Goal: Use online tool/utility

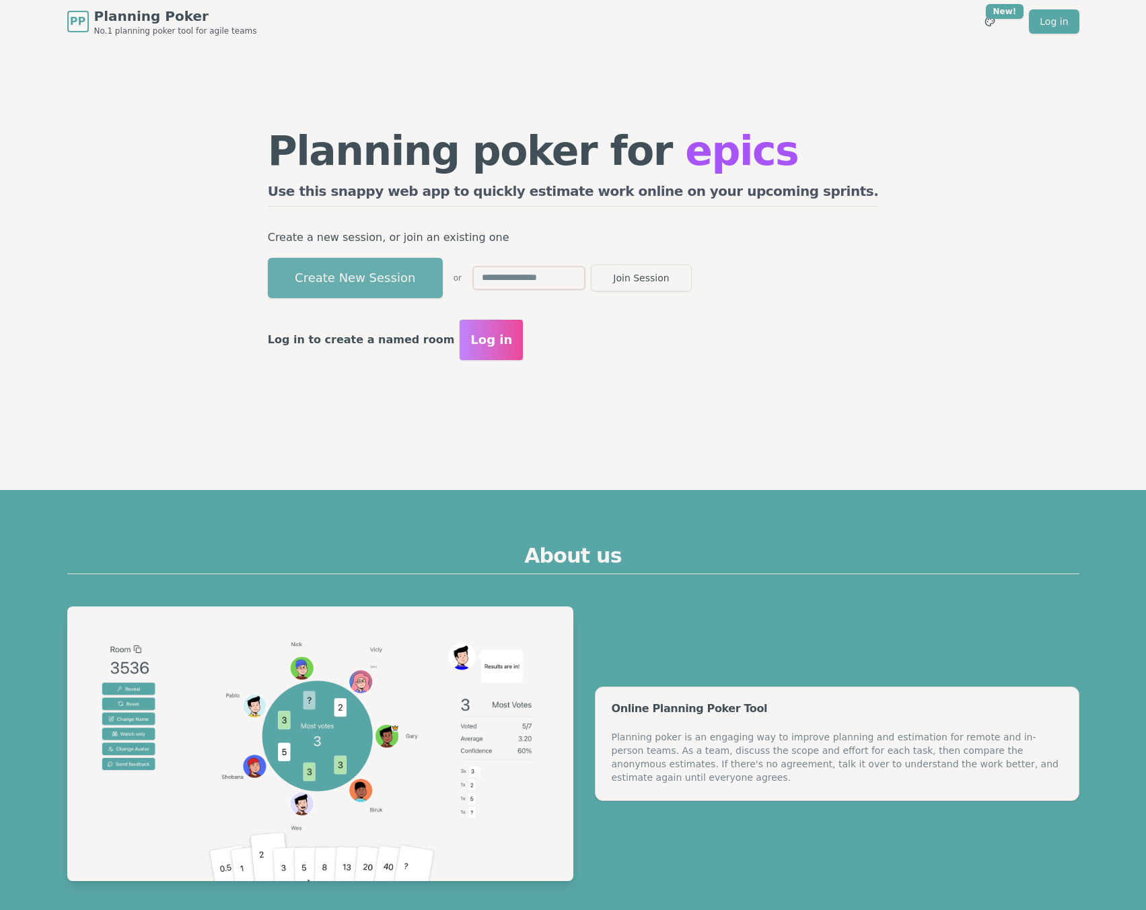
click at [368, 287] on button "Create New Session" at bounding box center [355, 278] width 175 height 40
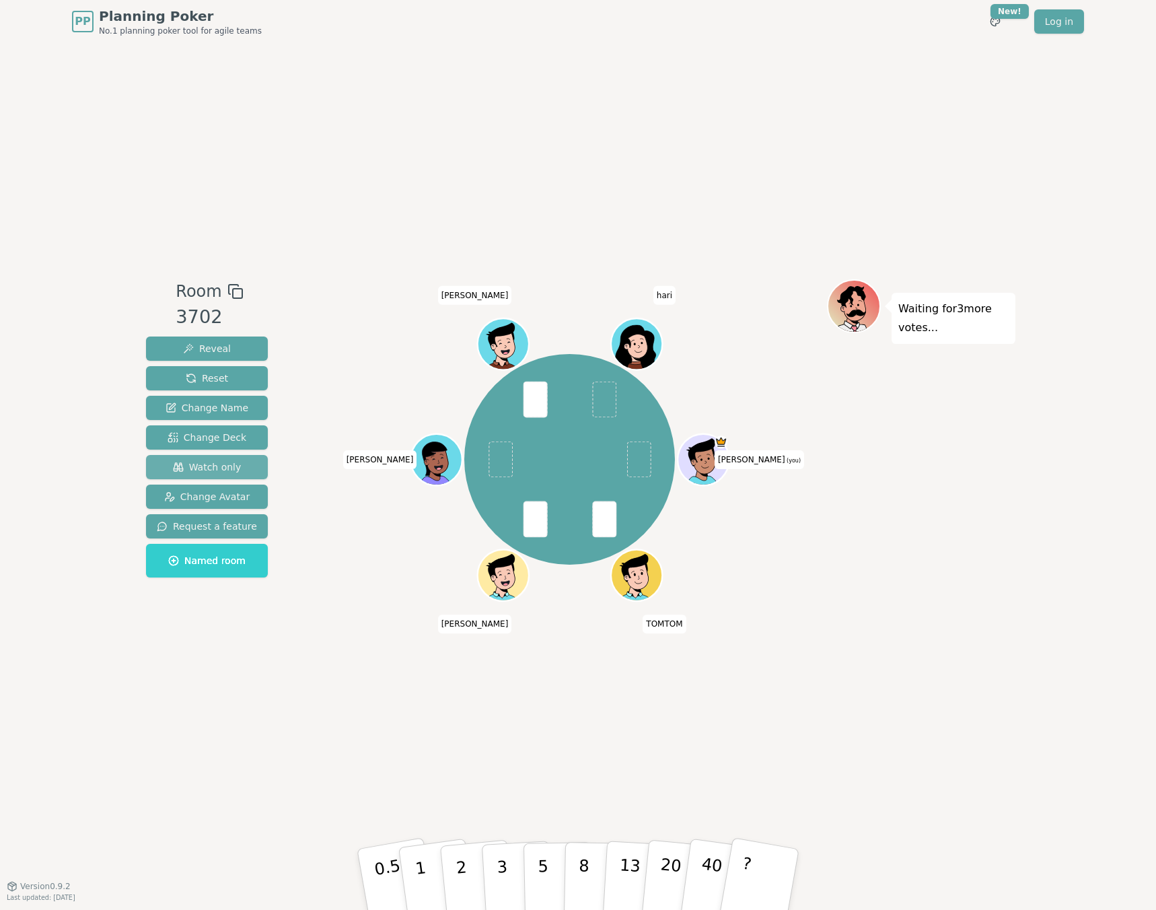
click at [216, 465] on span "Watch only" at bounding box center [207, 466] width 69 height 13
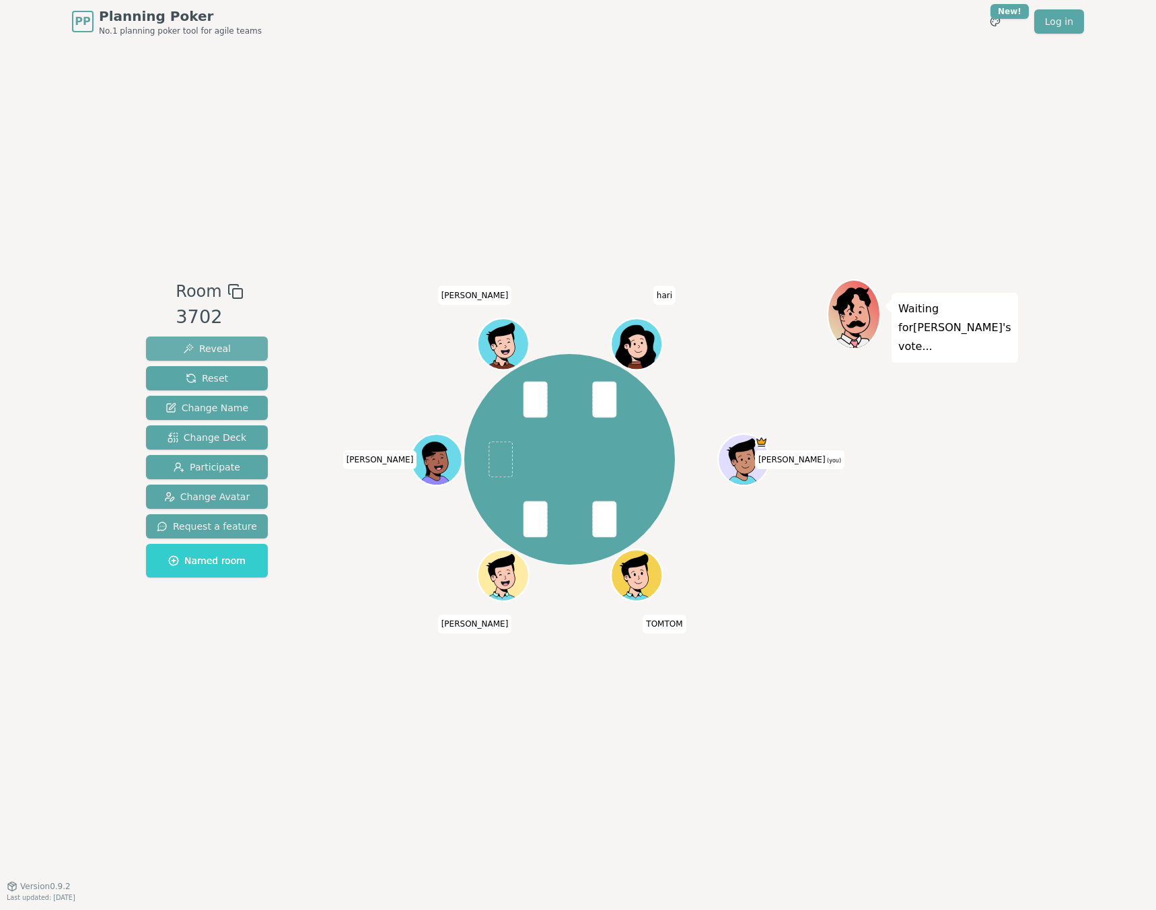
click at [199, 351] on span "Reveal" at bounding box center [207, 348] width 48 height 13
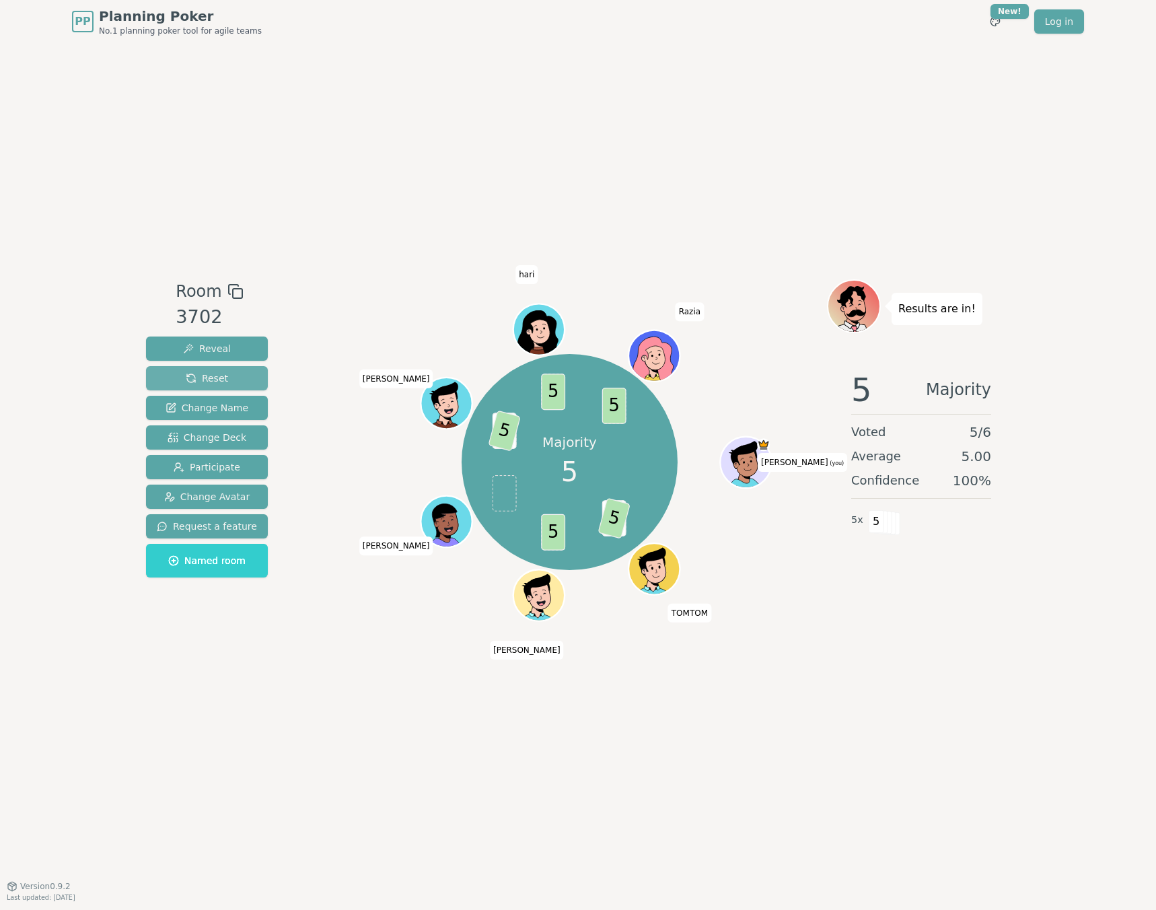
click at [229, 373] on button "Reset" at bounding box center [207, 378] width 122 height 24
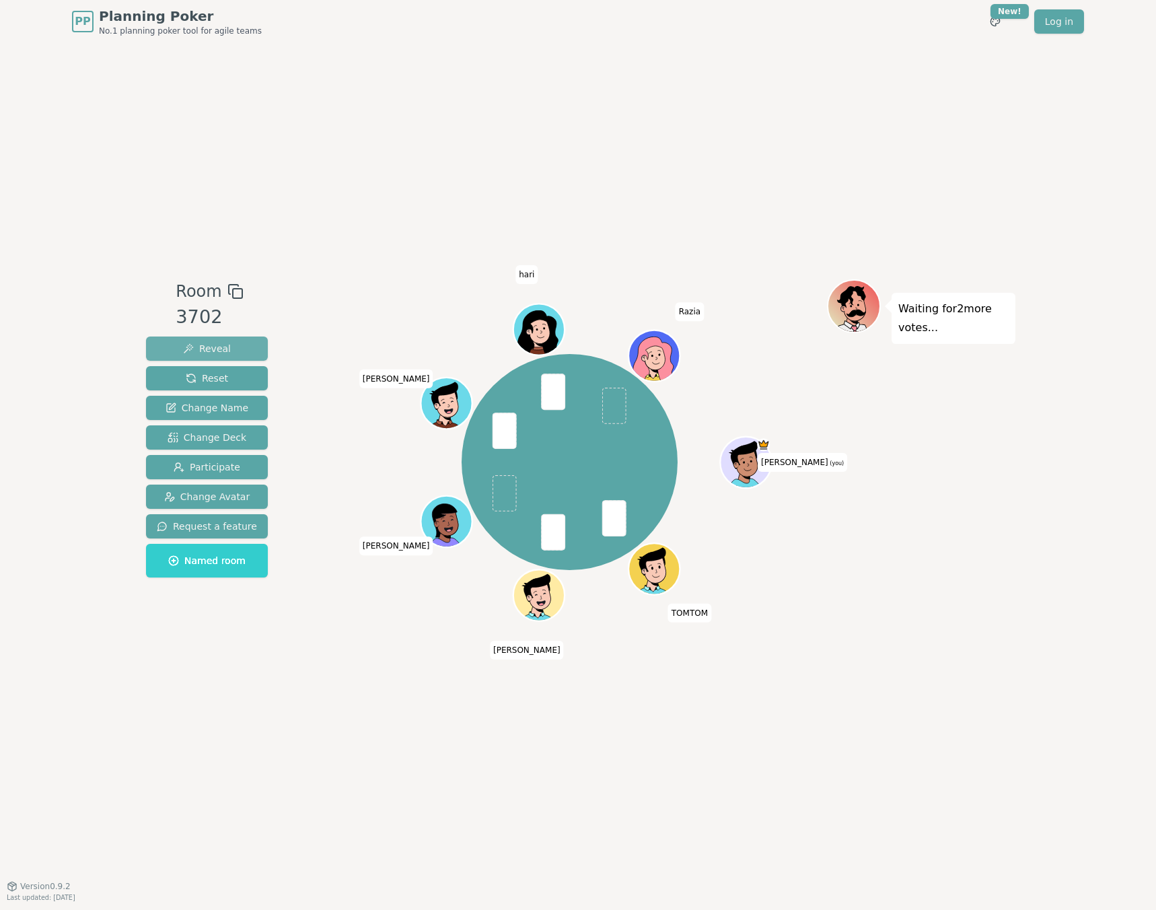
click at [240, 348] on button "Reveal" at bounding box center [207, 348] width 122 height 24
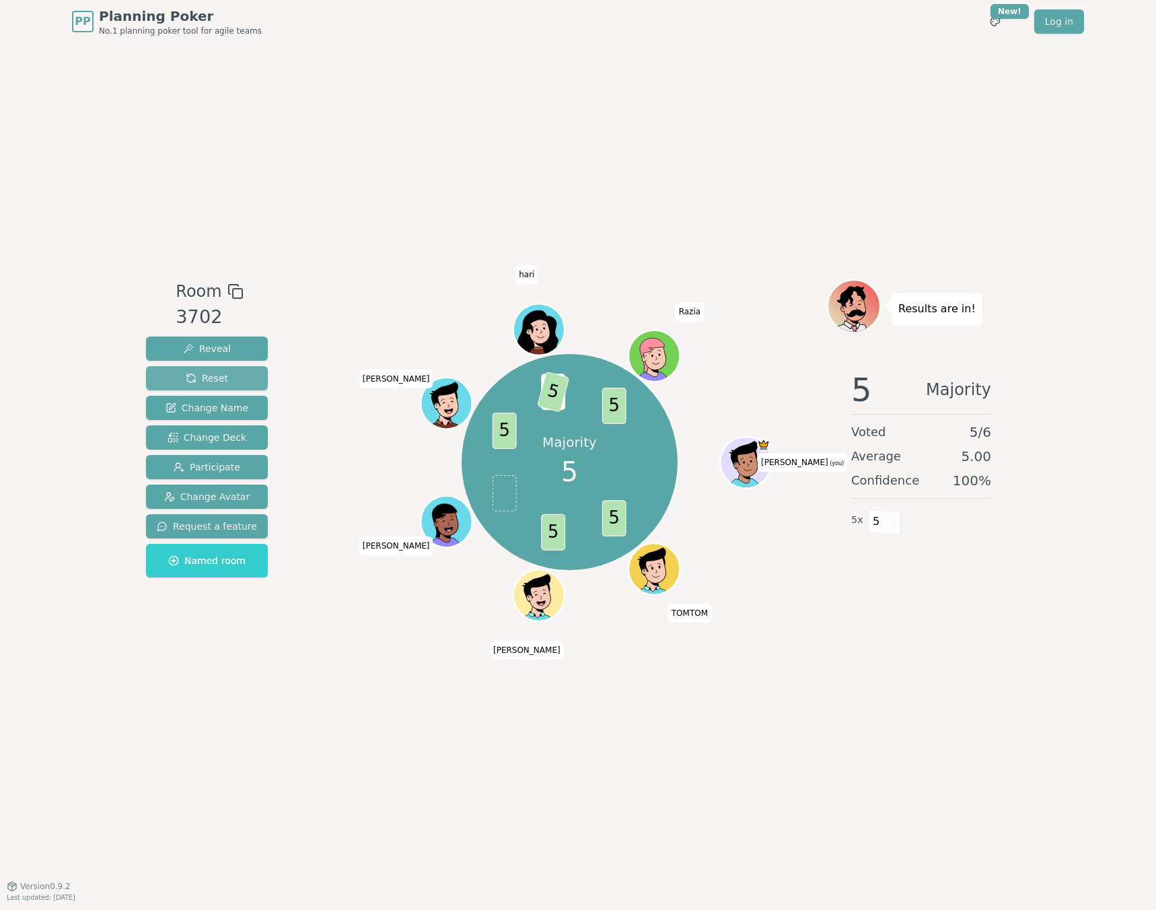
click at [231, 380] on button "Reset" at bounding box center [207, 378] width 122 height 24
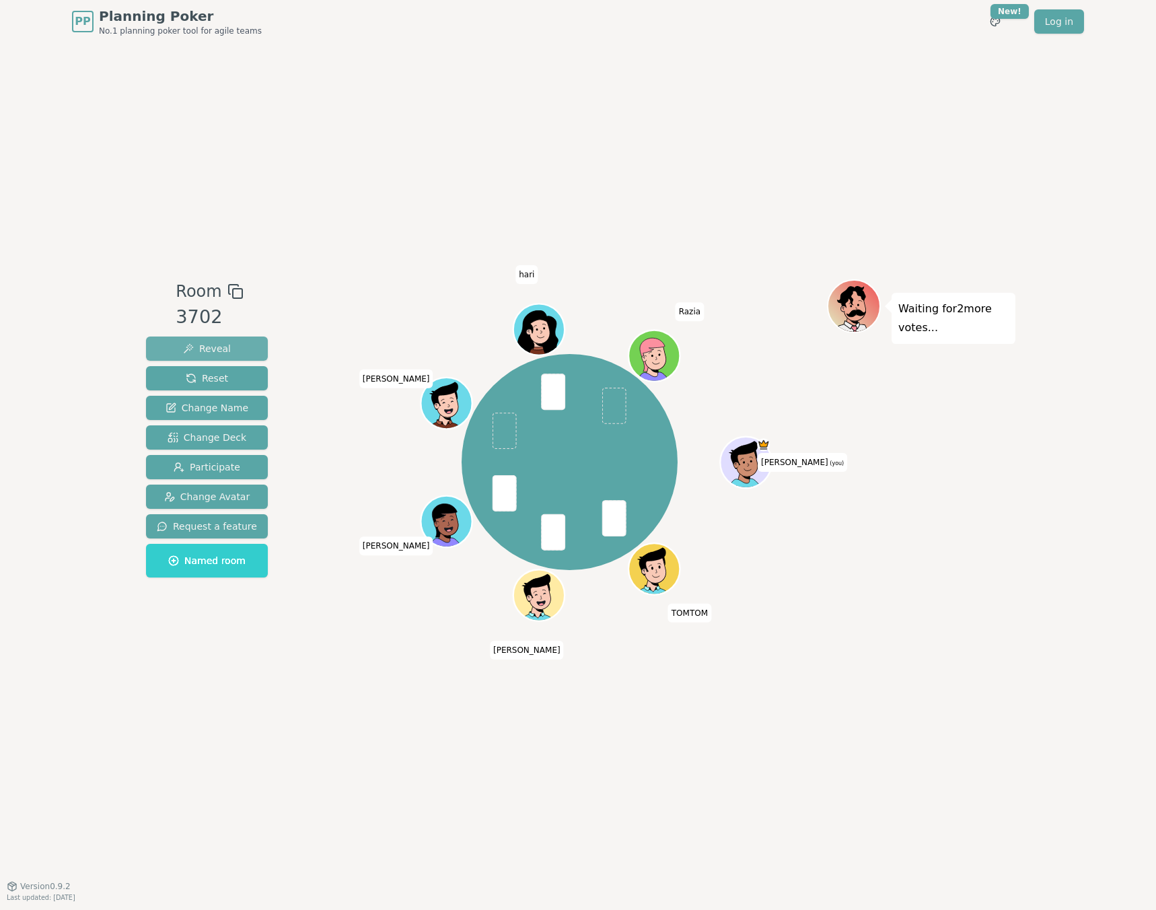
click at [211, 346] on span "Reveal" at bounding box center [207, 348] width 48 height 13
